Goal: Information Seeking & Learning: Learn about a topic

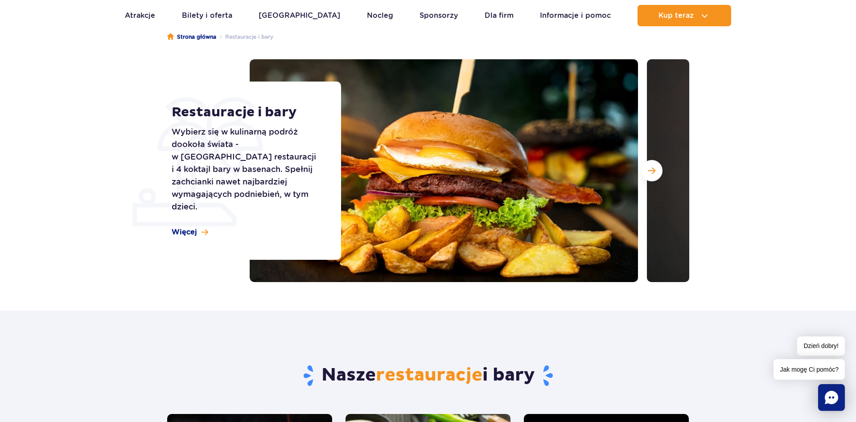
scroll to position [57, 0]
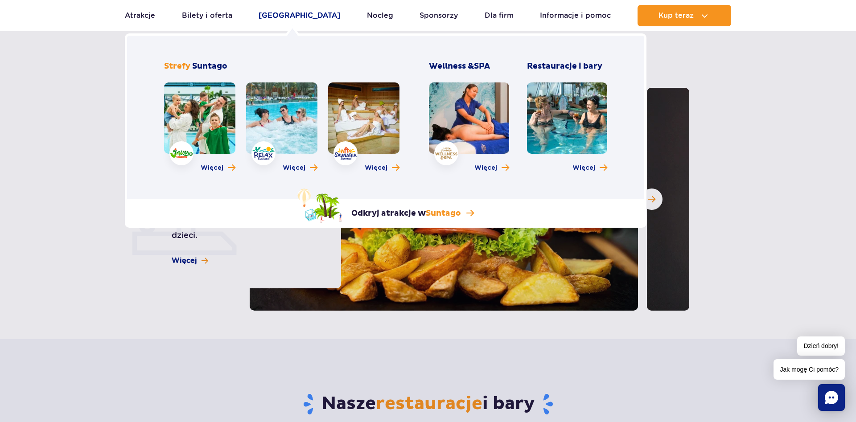
click at [288, 18] on link "[GEOGRAPHIC_DATA]" at bounding box center [299, 15] width 82 height 21
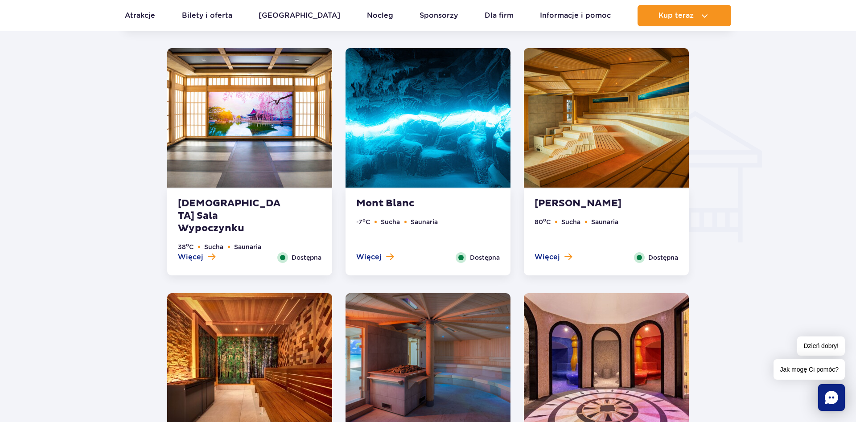
click at [461, 146] on img at bounding box center [427, 117] width 165 height 139
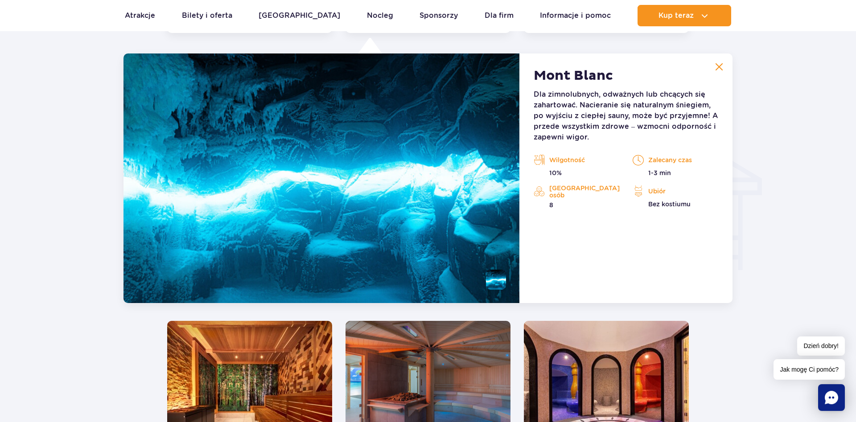
scroll to position [991, 0]
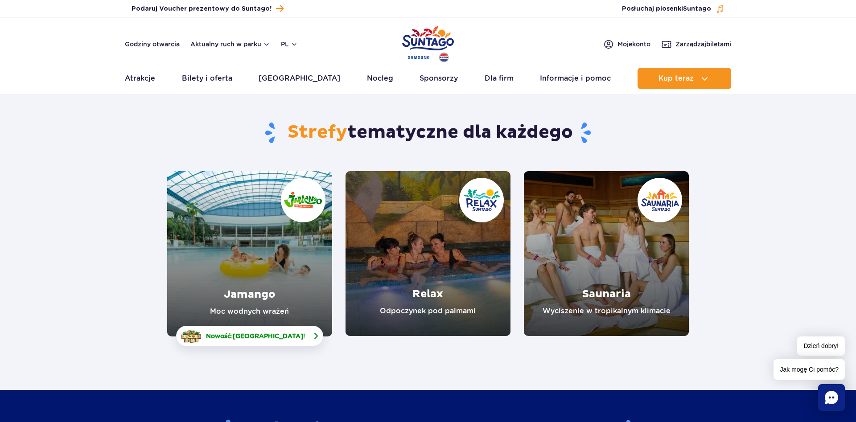
click at [288, 342] on link "Nowość: Crocodile Island !" at bounding box center [249, 336] width 147 height 20
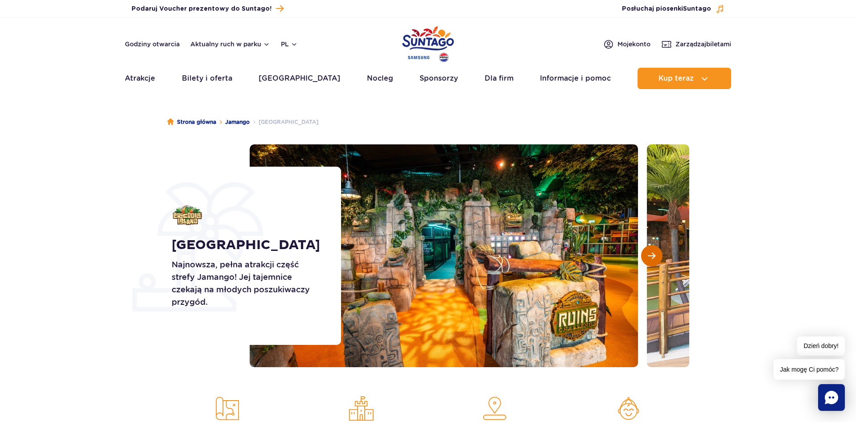
click at [657, 252] on button "Następny slajd" at bounding box center [651, 255] width 21 height 21
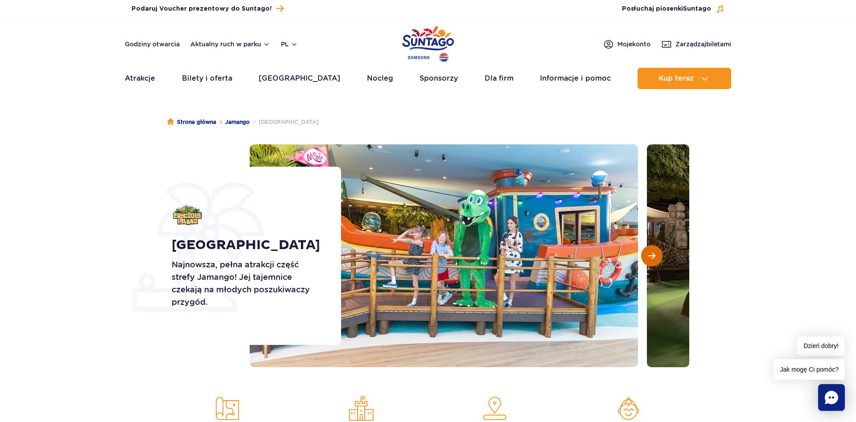
click at [654, 252] on span "Następny slajd" at bounding box center [651, 256] width 8 height 8
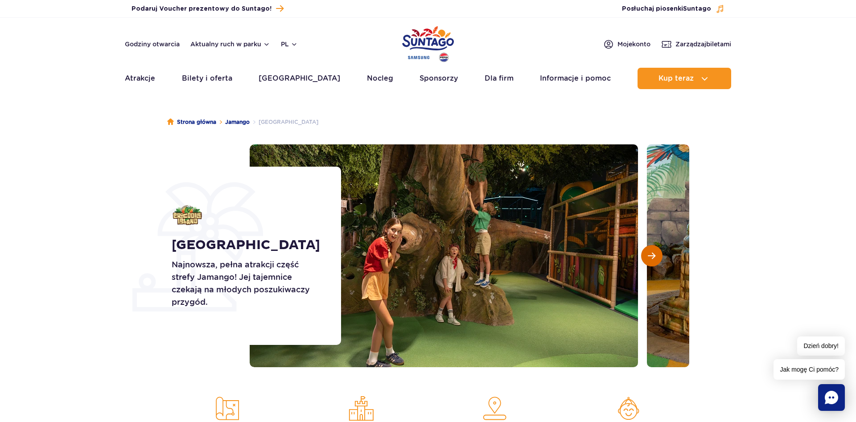
click at [654, 252] on span "Następny slajd" at bounding box center [651, 256] width 8 height 8
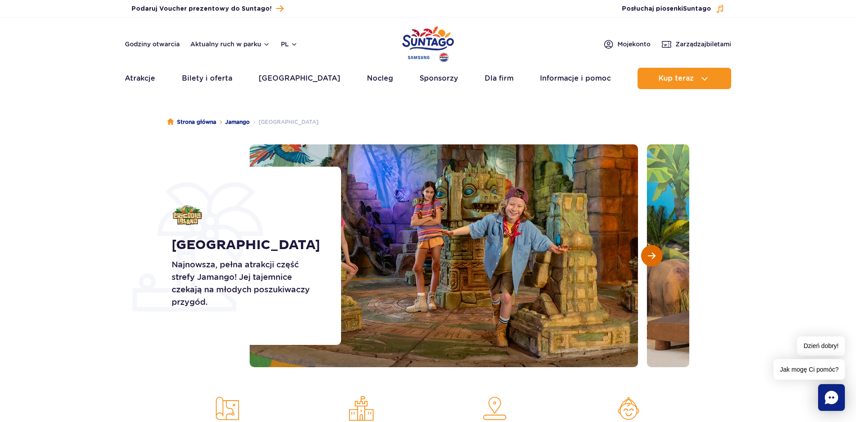
click at [654, 252] on span "Następny slajd" at bounding box center [651, 256] width 8 height 8
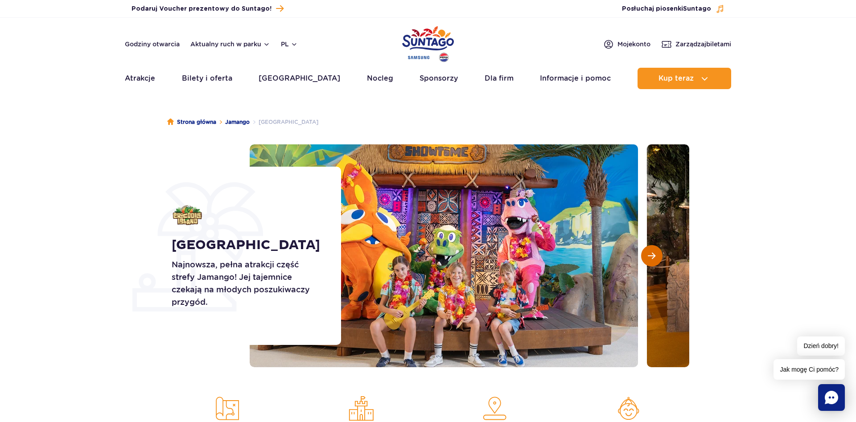
click at [654, 252] on span "Następny slajd" at bounding box center [651, 256] width 8 height 8
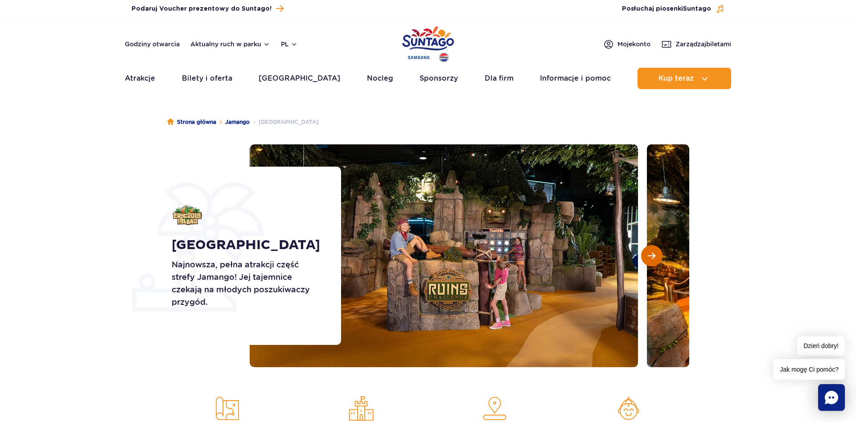
click at [654, 252] on span "Następny slajd" at bounding box center [651, 256] width 8 height 8
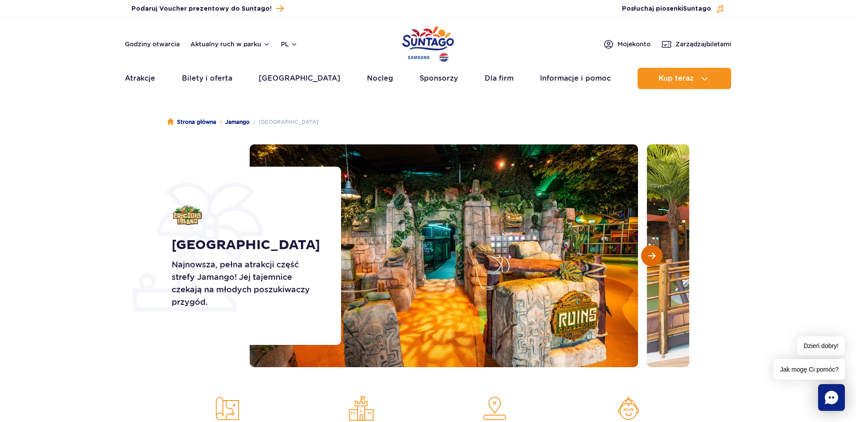
click at [654, 252] on span "Następny slajd" at bounding box center [651, 256] width 8 height 8
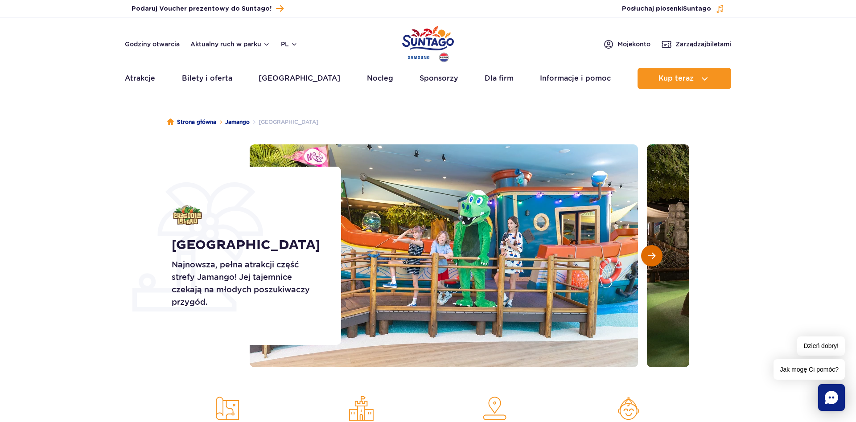
click at [654, 252] on span "Następny slajd" at bounding box center [651, 256] width 8 height 8
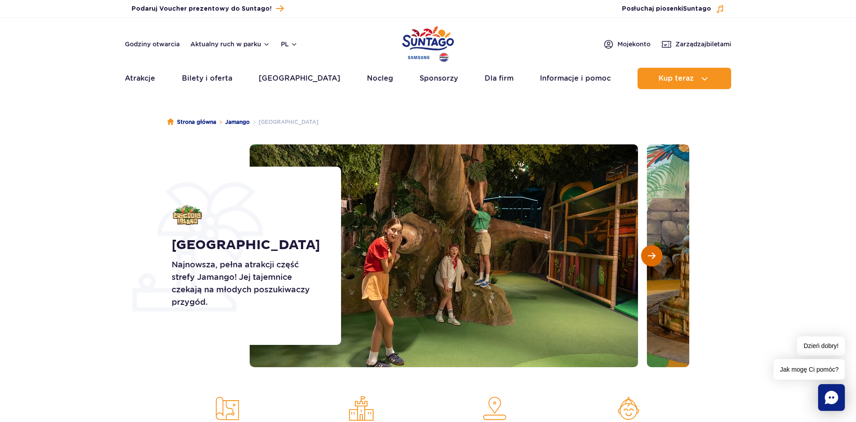
click at [655, 252] on button "Następny slajd" at bounding box center [651, 255] width 21 height 21
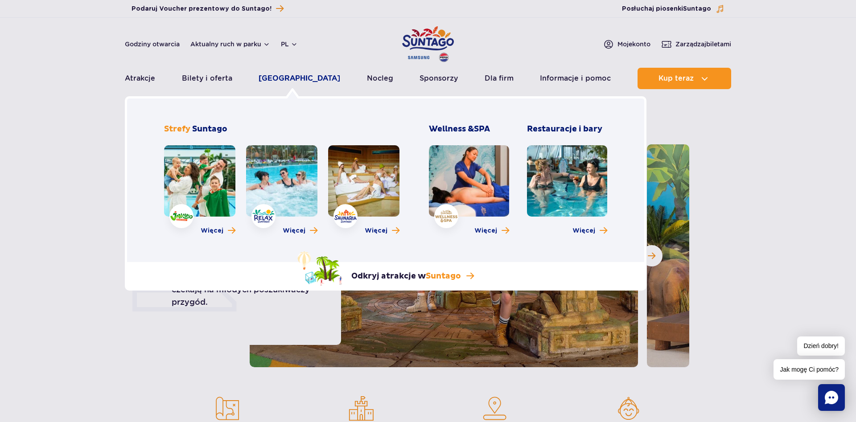
click at [287, 81] on link "[GEOGRAPHIC_DATA]" at bounding box center [299, 78] width 82 height 21
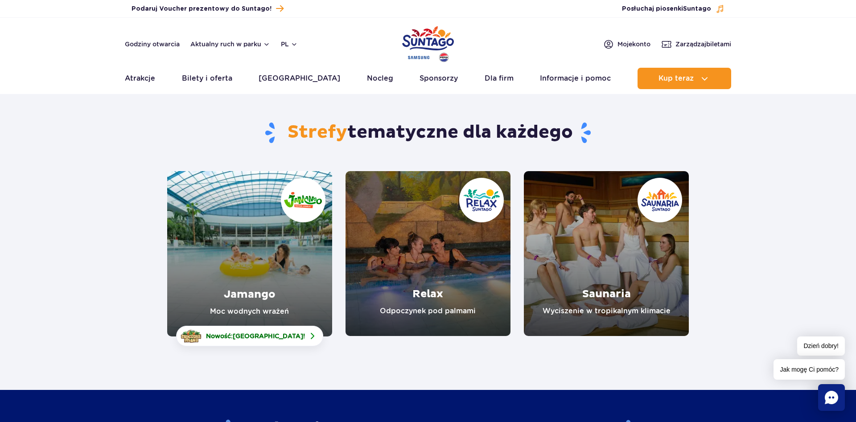
click at [634, 244] on link "Saunaria" at bounding box center [606, 253] width 165 height 165
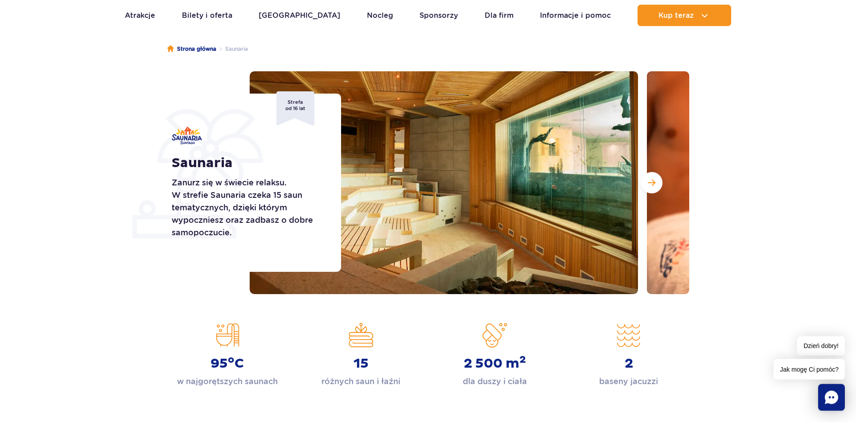
scroll to position [91, 0]
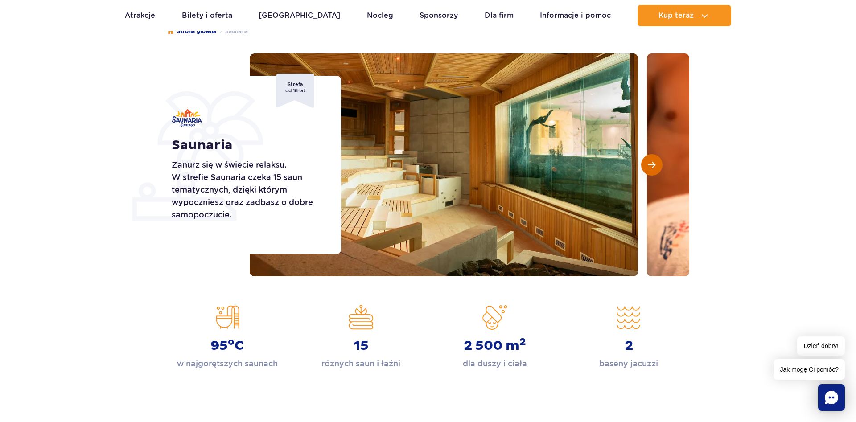
click at [649, 164] on span "Następny slajd" at bounding box center [651, 165] width 8 height 8
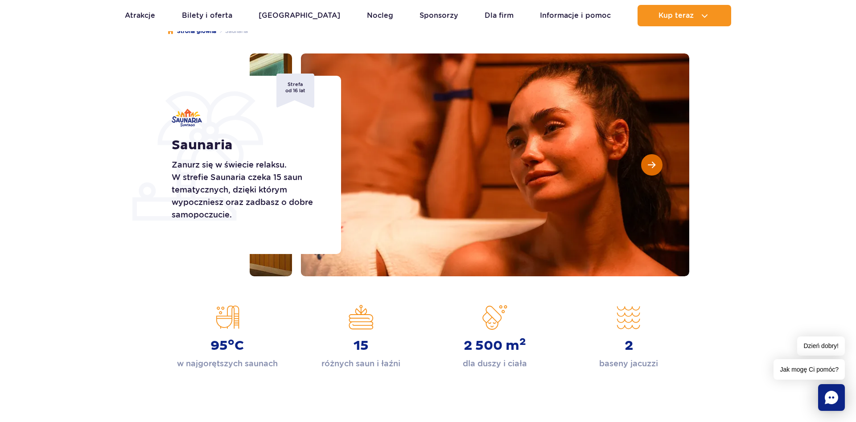
click at [649, 166] on span "Następny slajd" at bounding box center [651, 165] width 8 height 8
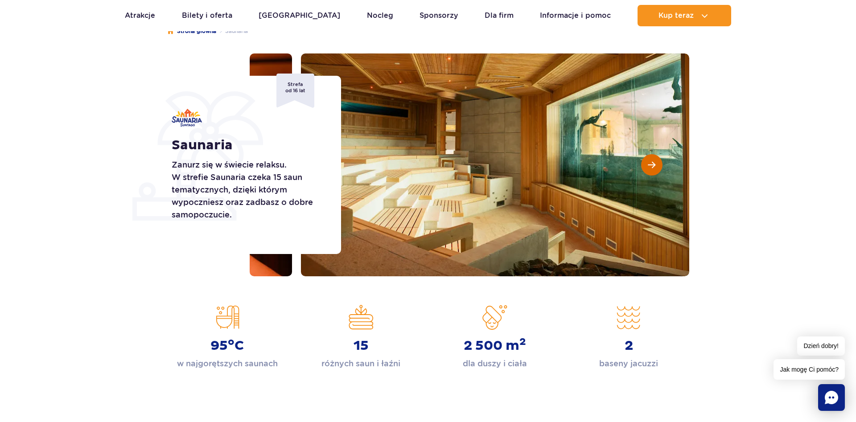
click at [649, 166] on span "Następny slajd" at bounding box center [651, 165] width 8 height 8
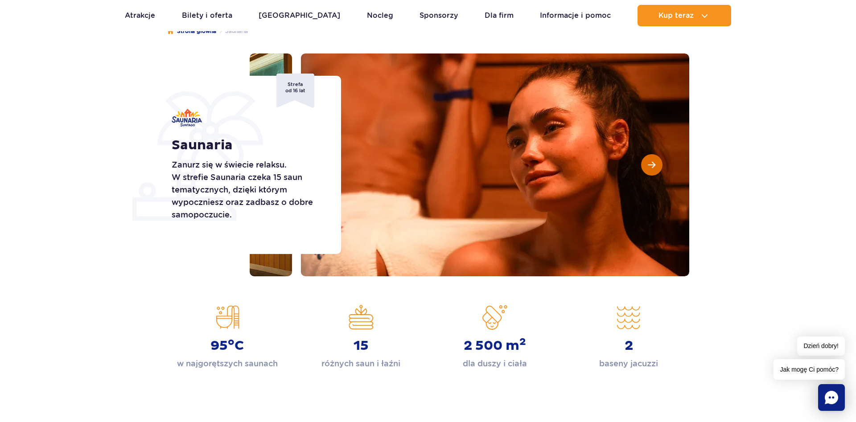
click at [649, 166] on span "Następny slajd" at bounding box center [651, 165] width 8 height 8
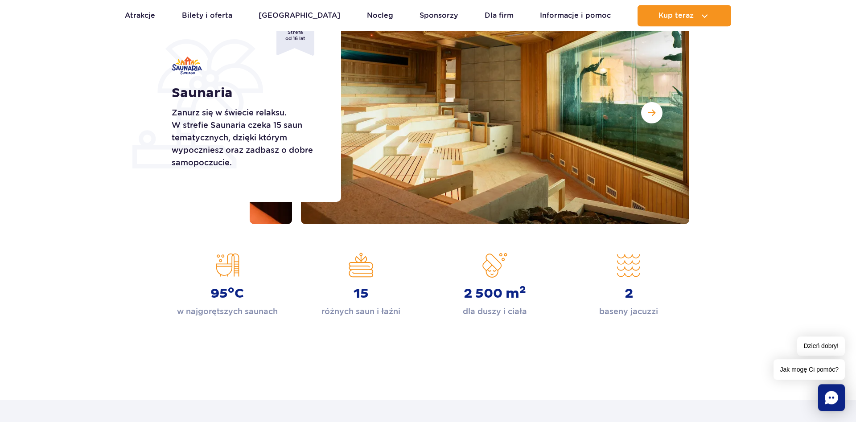
scroll to position [454, 0]
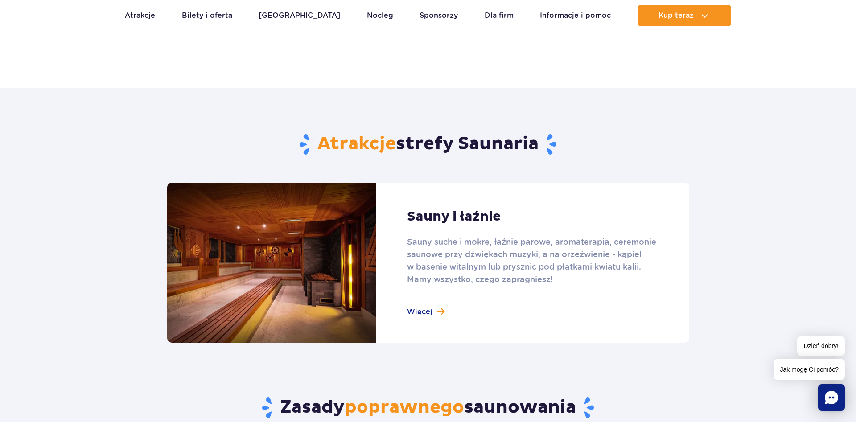
click at [429, 314] on link at bounding box center [428, 263] width 522 height 160
